Goal: Check status: Check status

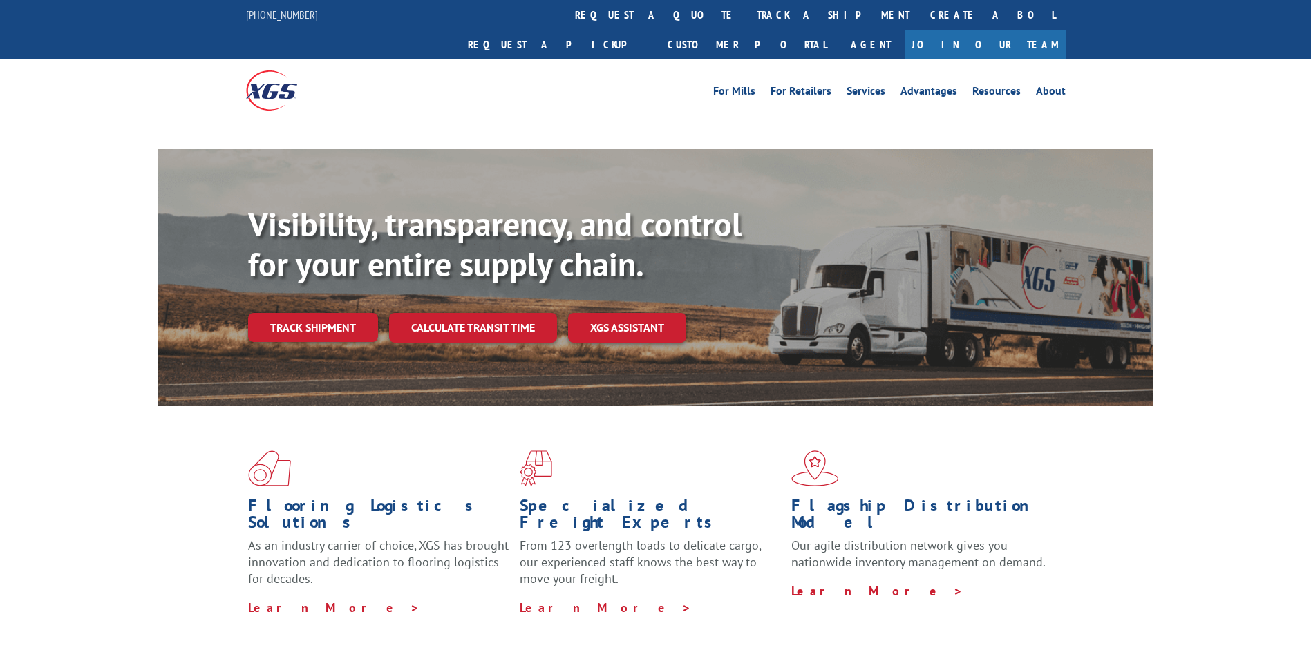
click at [746, 18] on link "track a shipment" at bounding box center [832, 15] width 173 height 30
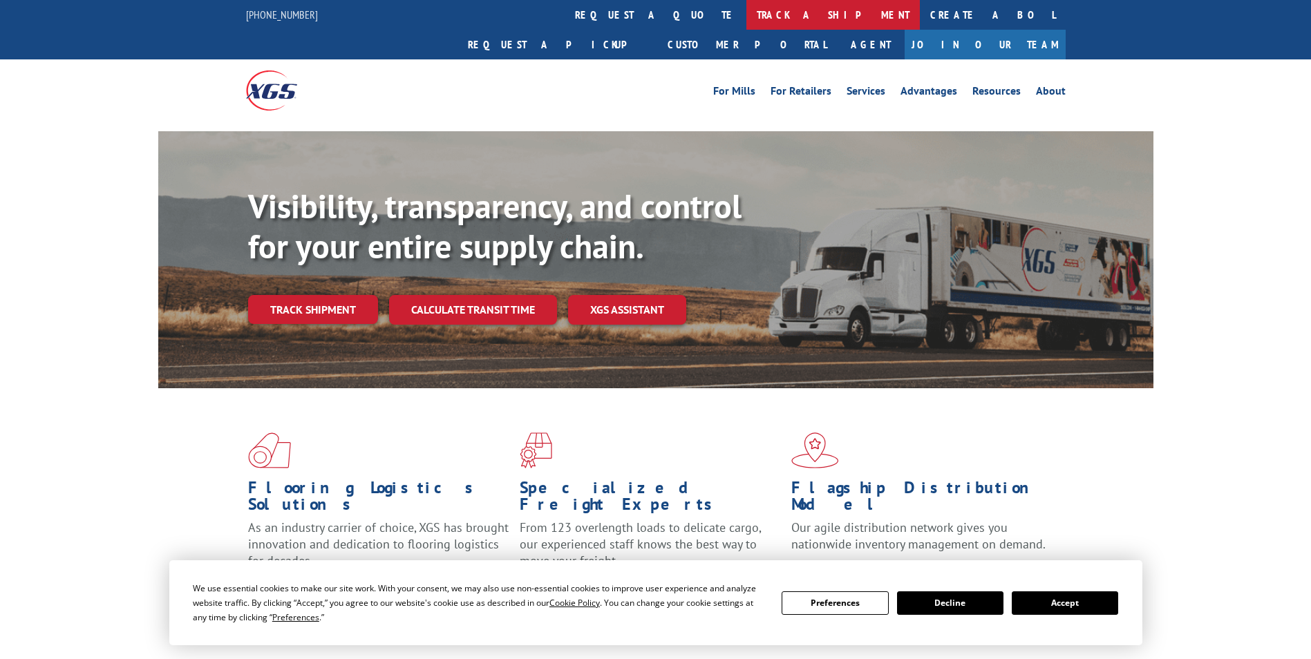
click at [746, 17] on link "track a shipment" at bounding box center [832, 15] width 173 height 30
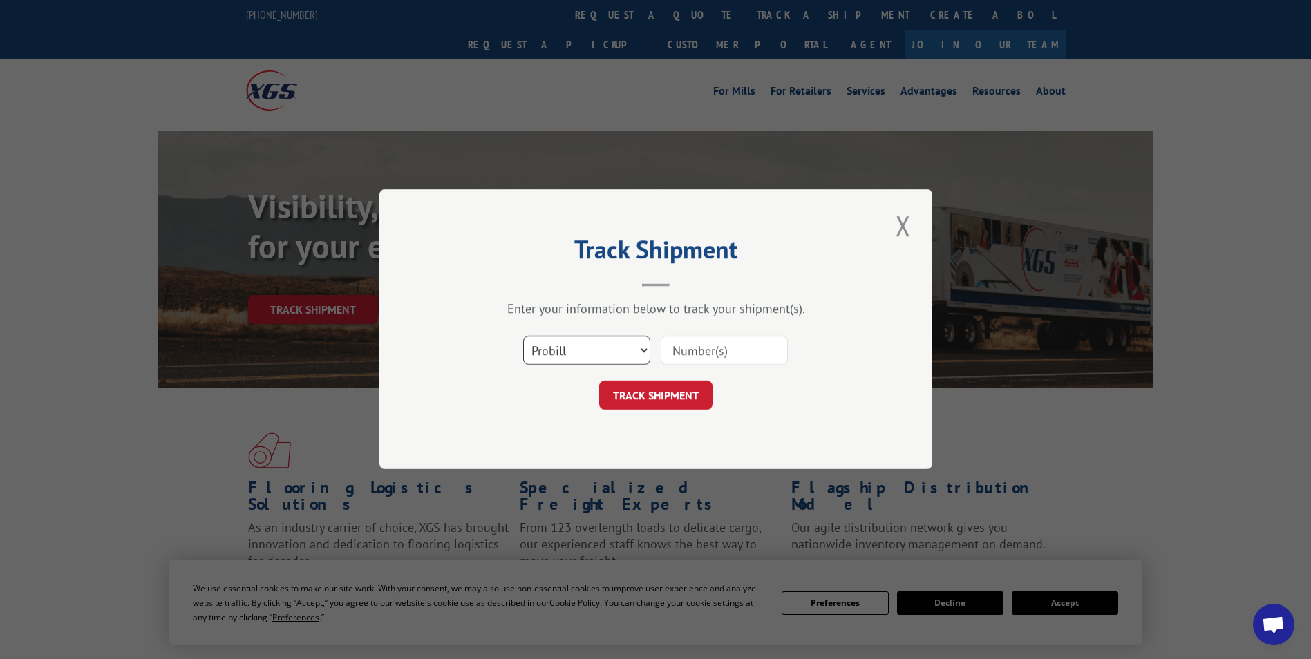
click at [562, 344] on select "Select category... Probill BOL PO" at bounding box center [586, 350] width 127 height 29
select select "bol"
click at [523, 336] on select "Select category... Probill BOL PO" at bounding box center [586, 350] width 127 height 29
click at [708, 357] on input at bounding box center [724, 350] width 127 height 29
type input "361852"
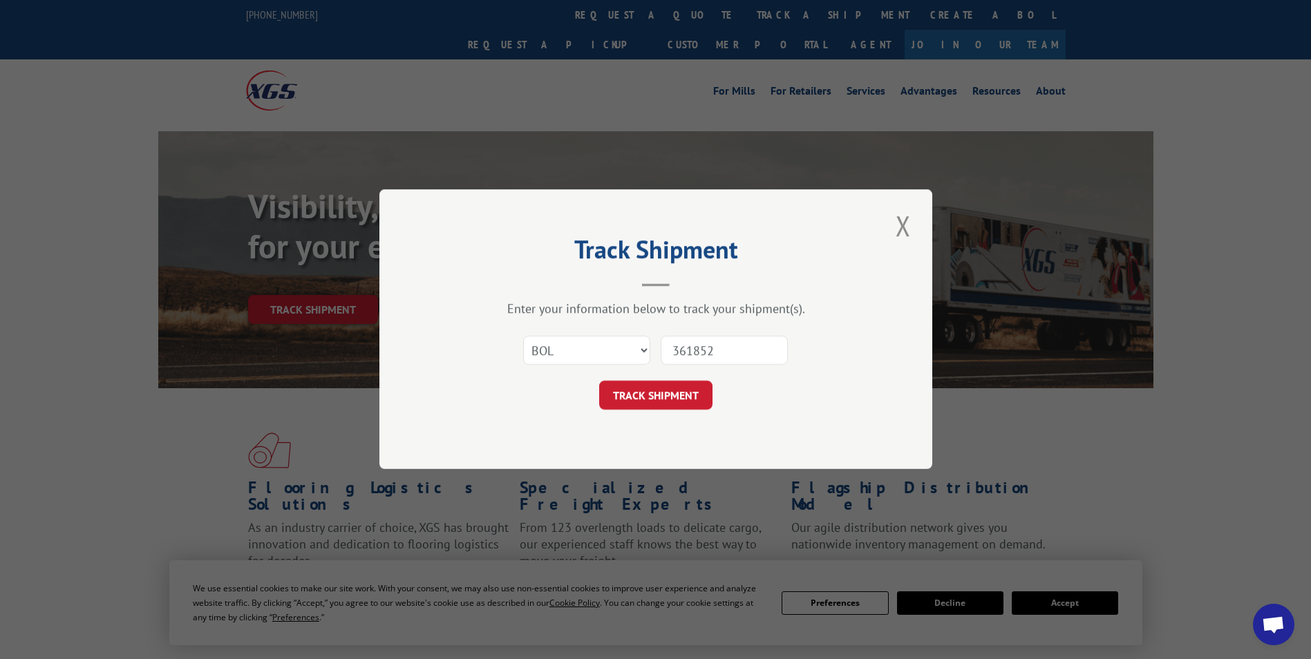
click button "TRACK SHIPMENT" at bounding box center [655, 395] width 113 height 29
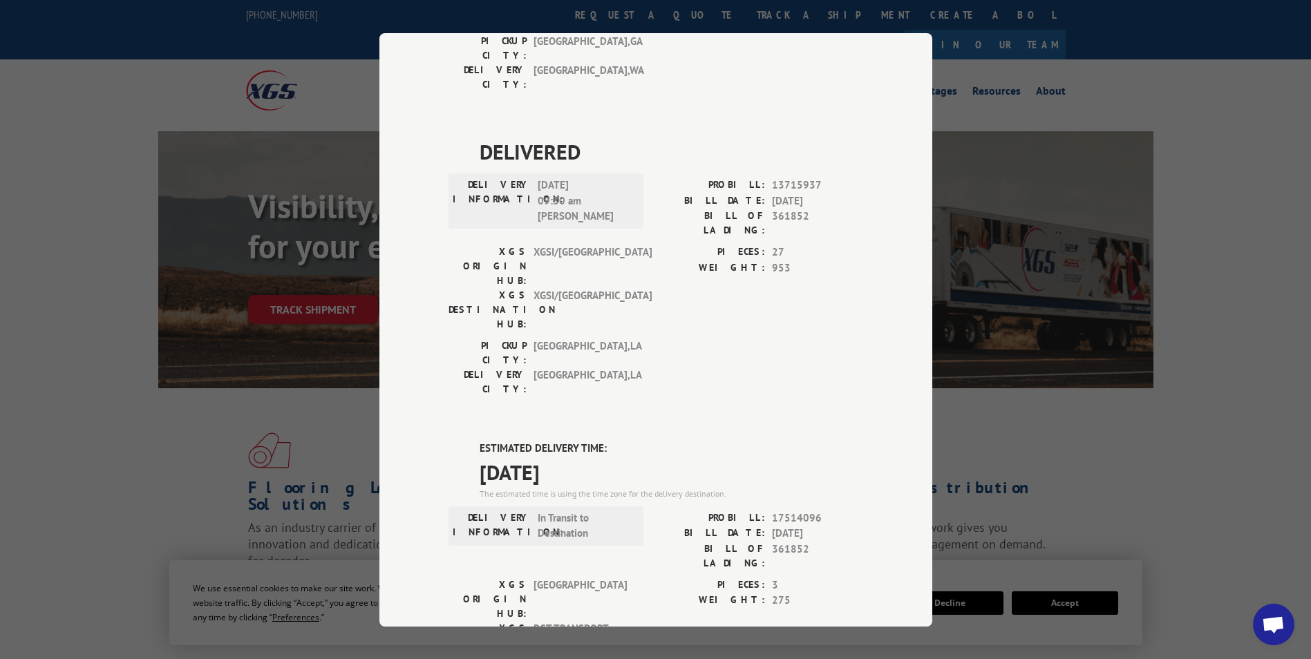
scroll to position [345, 0]
